Goal: Transaction & Acquisition: Book appointment/travel/reservation

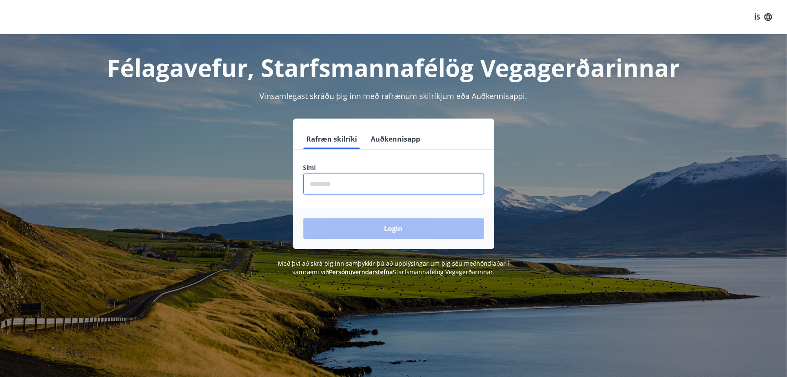
click at [349, 184] on input "phone" at bounding box center [393, 183] width 181 height 21
type input "********"
click at [303, 218] on button "Login" at bounding box center [393, 228] width 181 height 20
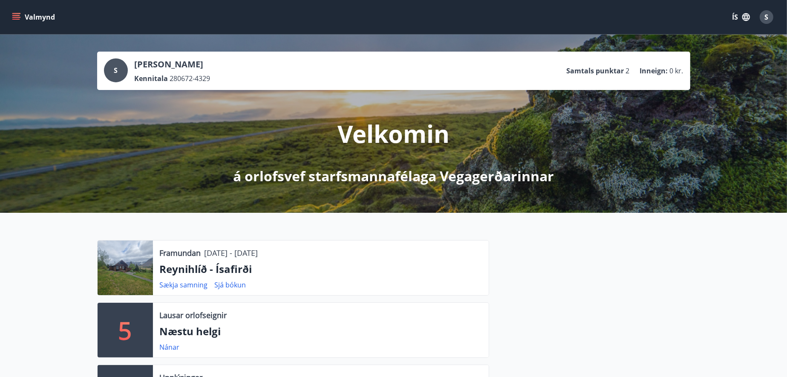
click at [18, 12] on button "Valmynd" at bounding box center [34, 16] width 48 height 15
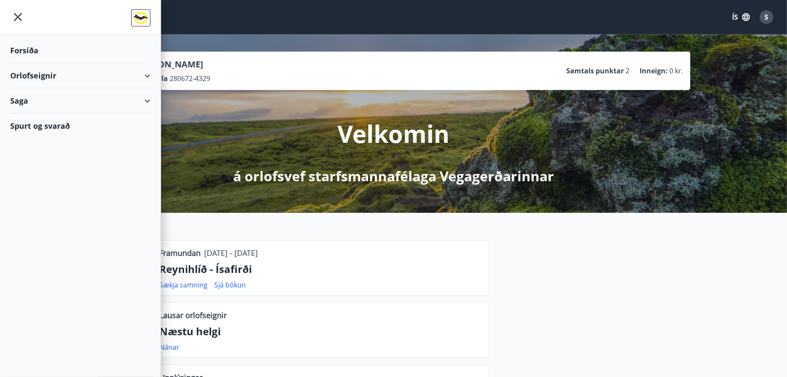
click at [30, 80] on div "Orlofseignir" at bounding box center [80, 75] width 140 height 25
click at [30, 116] on div "Bókunardagatal" at bounding box center [80, 115] width 127 height 18
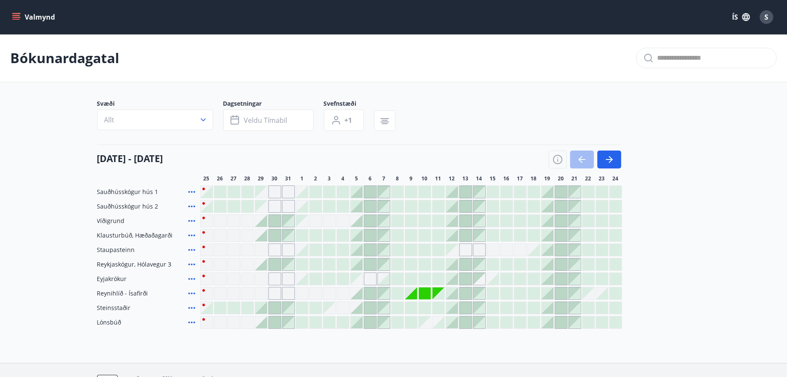
click at [507, 292] on div at bounding box center [506, 293] width 12 height 12
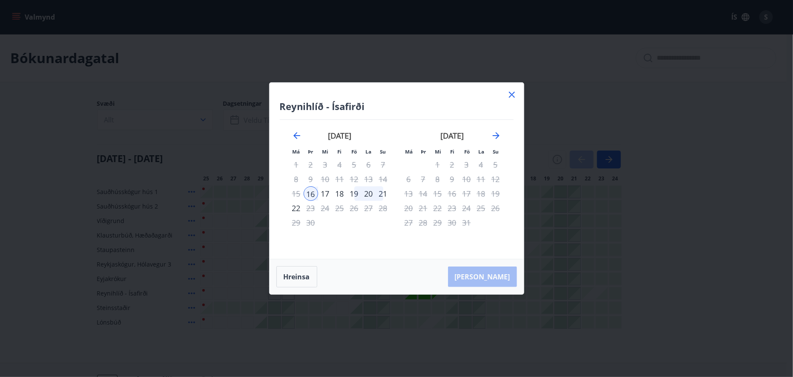
click at [323, 191] on div "17" at bounding box center [325, 193] width 14 height 14
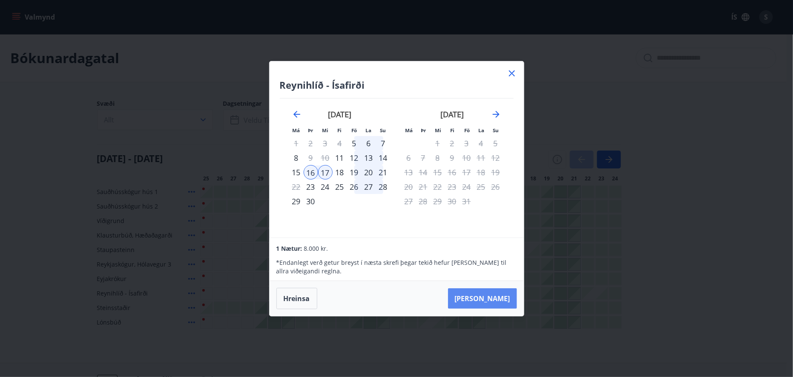
click at [500, 301] on button "Taka Frá" at bounding box center [482, 298] width 69 height 20
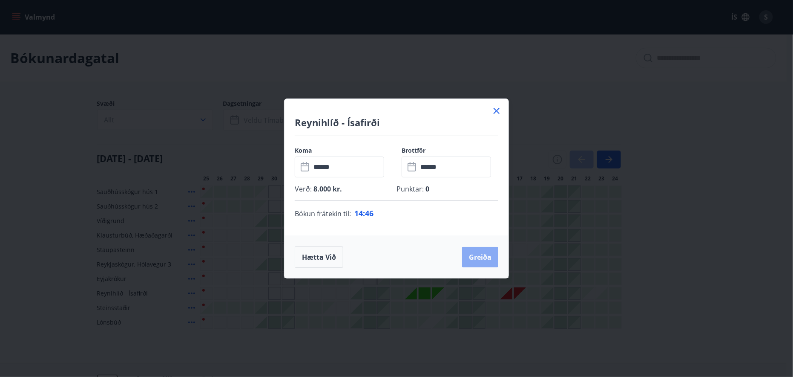
click at [479, 258] on button "Greiða" at bounding box center [480, 257] width 36 height 20
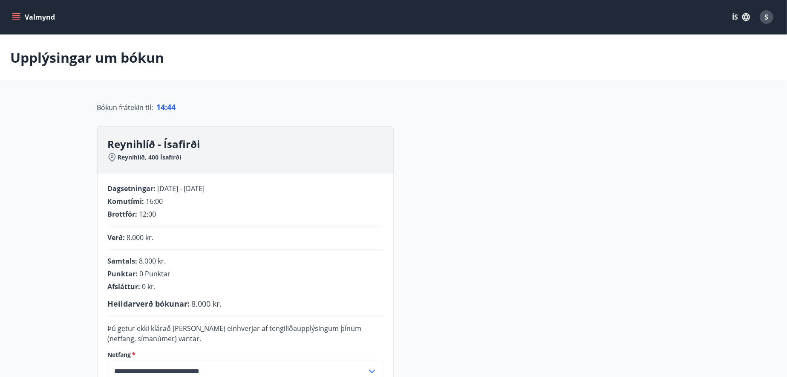
scroll to position [186, 0]
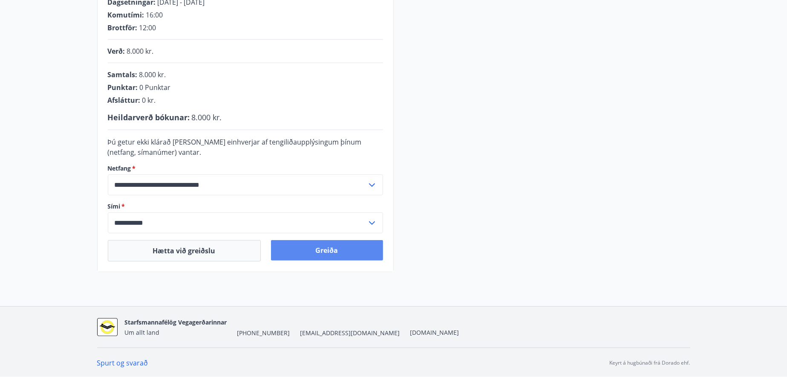
click at [328, 253] on button "Greiða" at bounding box center [327, 250] width 112 height 20
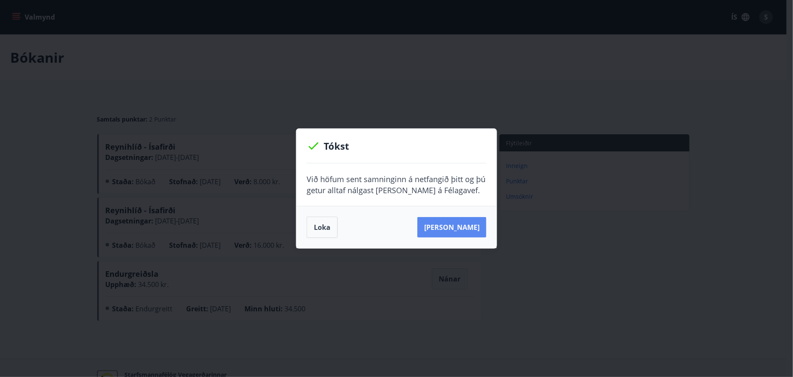
click at [457, 229] on button "[PERSON_NAME]" at bounding box center [451, 227] width 69 height 20
click at [318, 231] on button "Loka" at bounding box center [322, 226] width 31 height 21
